Goal: Information Seeking & Learning: Learn about a topic

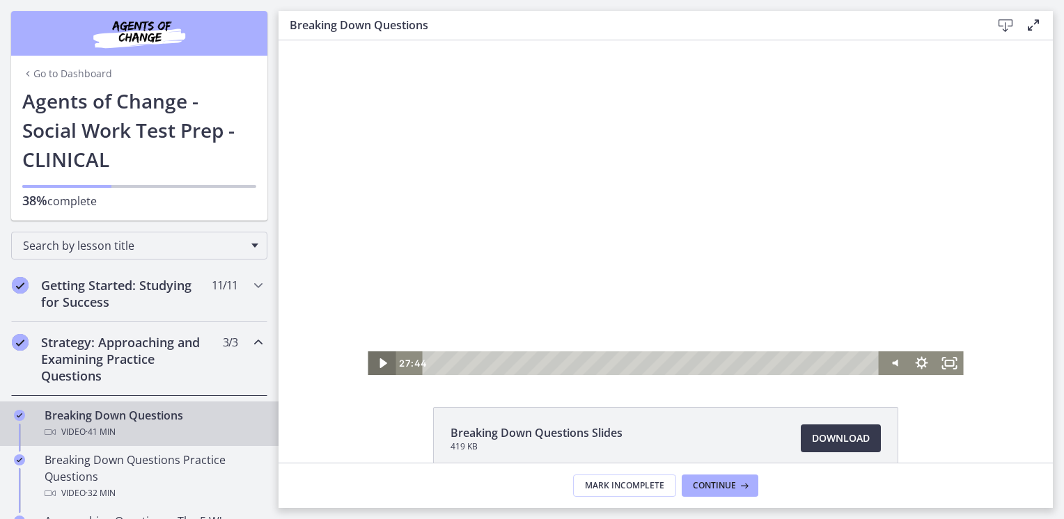
scroll to position [123, 0]
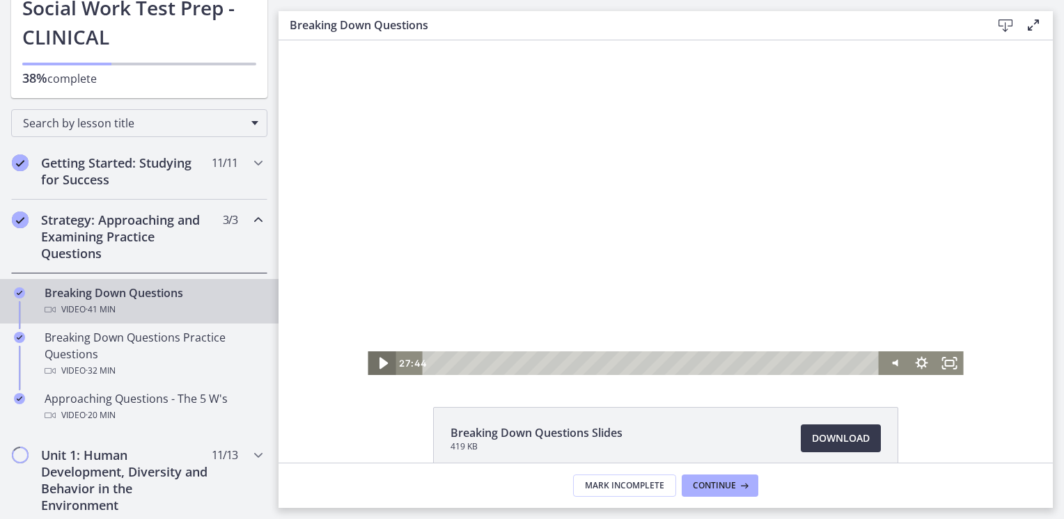
click at [379, 362] on icon "Play Video" at bounding box center [383, 364] width 8 height 12
click at [891, 333] on div "Volume" at bounding box center [893, 333] width 10 height 10
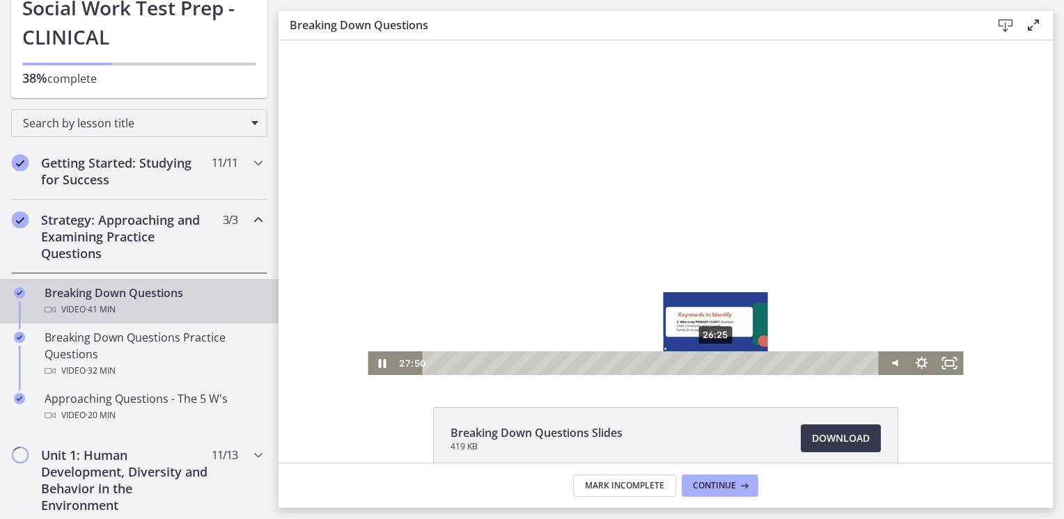
click at [711, 362] on div "26:25" at bounding box center [653, 364] width 440 height 24
click at [696, 361] on div "25:03" at bounding box center [653, 364] width 440 height 24
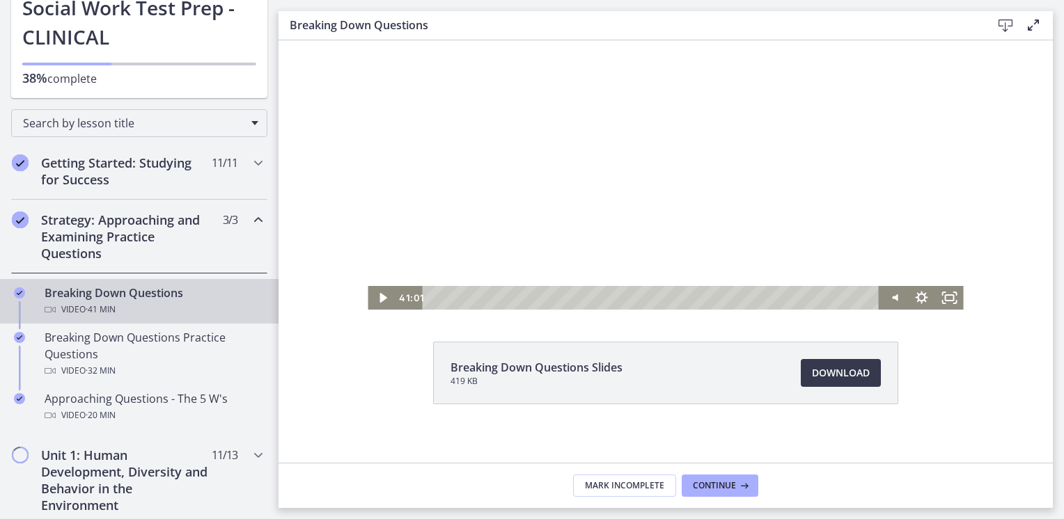
scroll to position [67, 0]
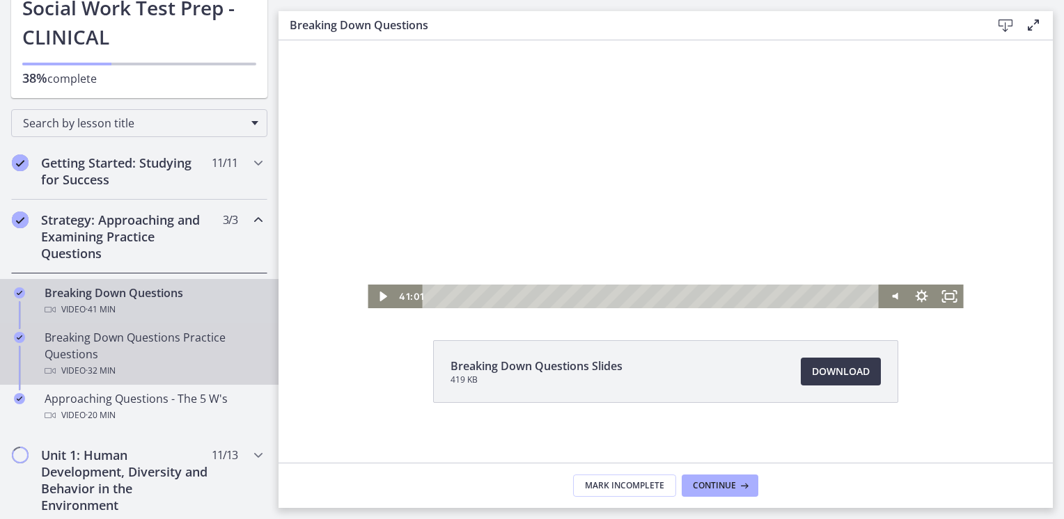
click at [141, 368] on div "Video · 32 min" at bounding box center [153, 371] width 217 height 17
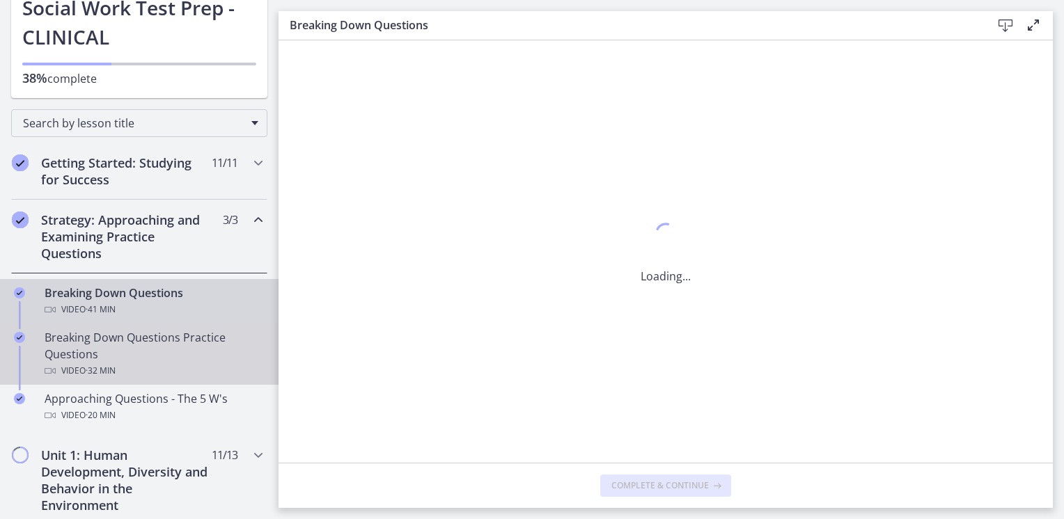
scroll to position [0, 0]
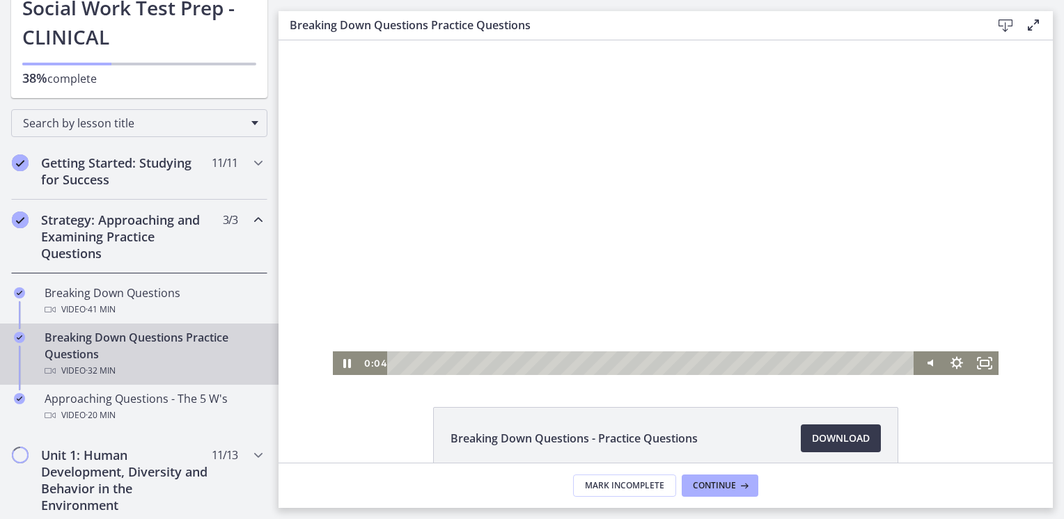
click at [445, 292] on div at bounding box center [666, 207] width 666 height 335
